Goal: Information Seeking & Learning: Learn about a topic

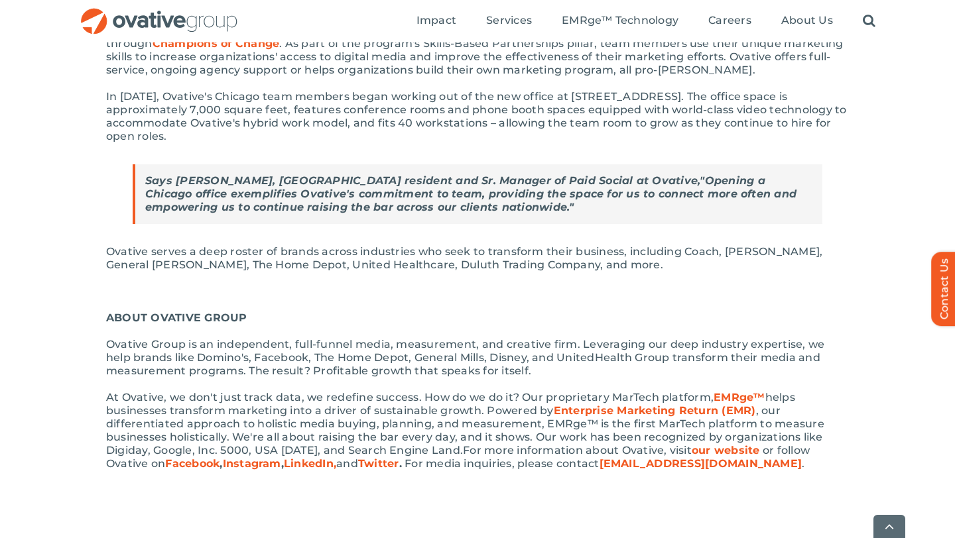
scroll to position [765, 0]
